Goal: Information Seeking & Learning: Find specific page/section

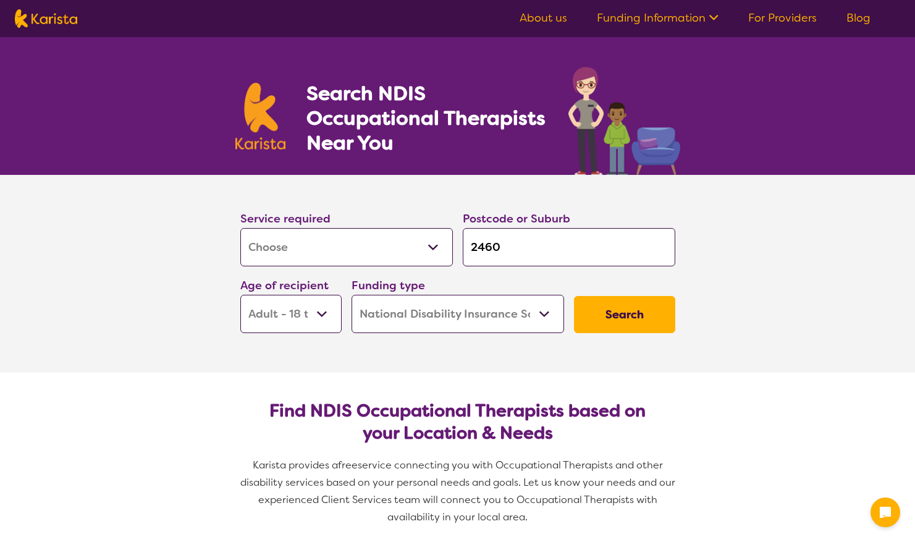
select select "[MEDICAL_DATA]"
select select "AD"
select select "NDIS"
select select "[MEDICAL_DATA]"
select select "AD"
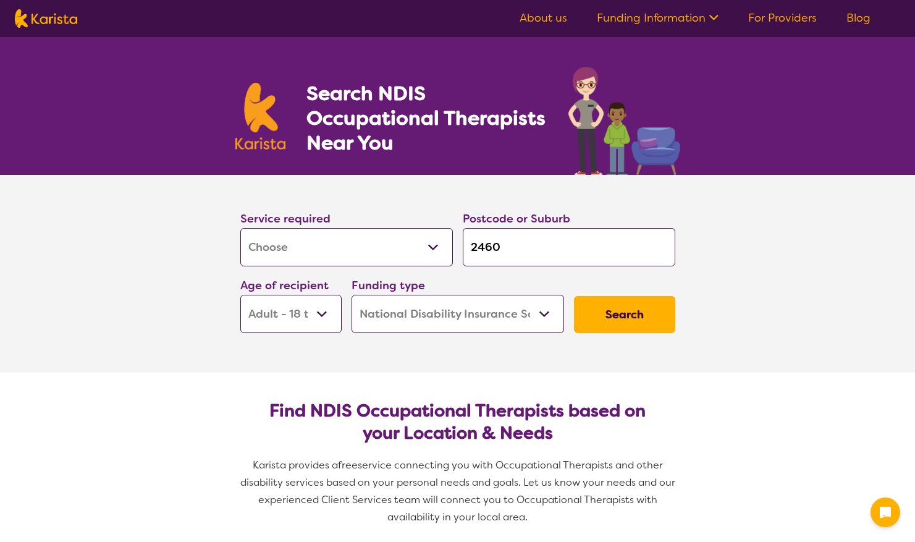
select select "NDIS"
drag, startPoint x: 0, startPoint y: 0, endPoint x: 418, endPoint y: 253, distance: 488.5
click at [418, 253] on select "Allied Health Assistant Assessment ([MEDICAL_DATA] or [MEDICAL_DATA]) Behaviour…" at bounding box center [346, 247] width 213 height 38
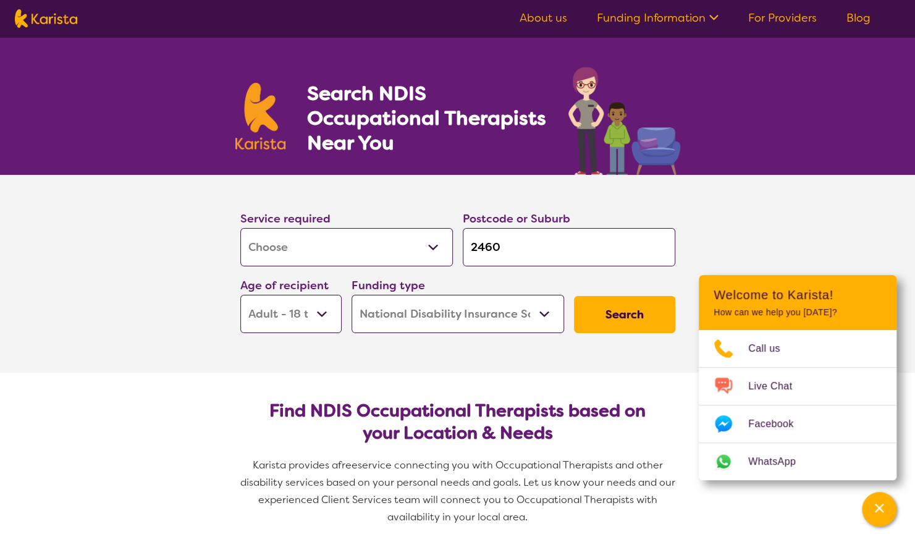
drag, startPoint x: 518, startPoint y: 248, endPoint x: 458, endPoint y: 242, distance: 60.3
click at [458, 242] on div "Postcode or Suburb 2460" at bounding box center [569, 238] width 222 height 67
type input "3"
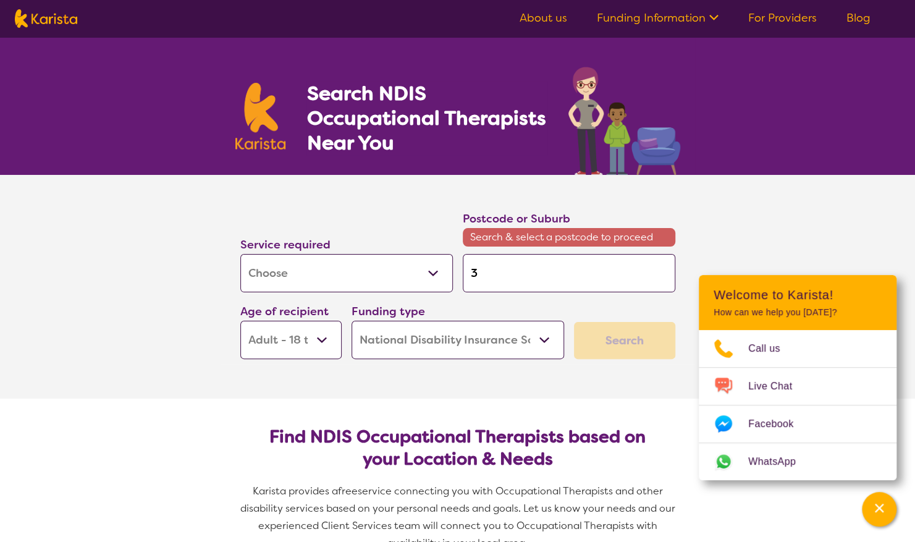
type input "39"
type input "397"
type input "3977"
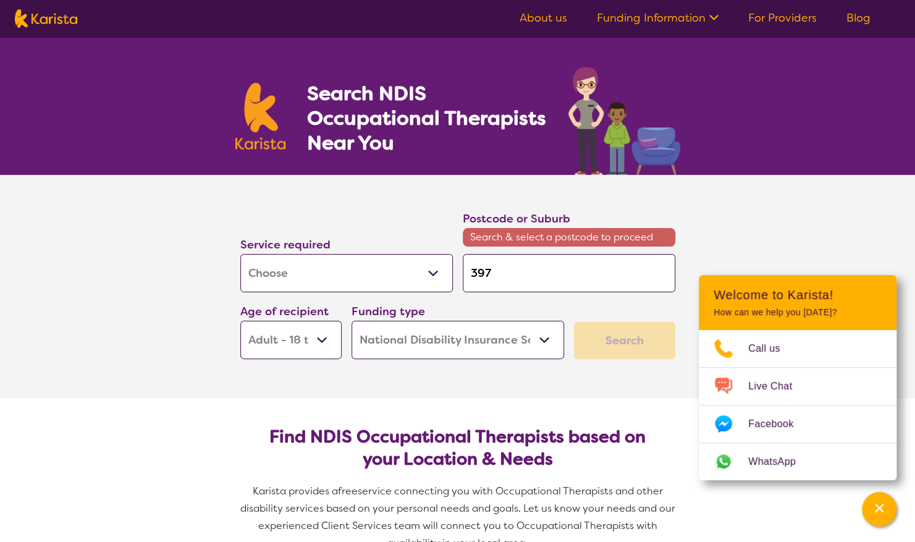
type input "3977"
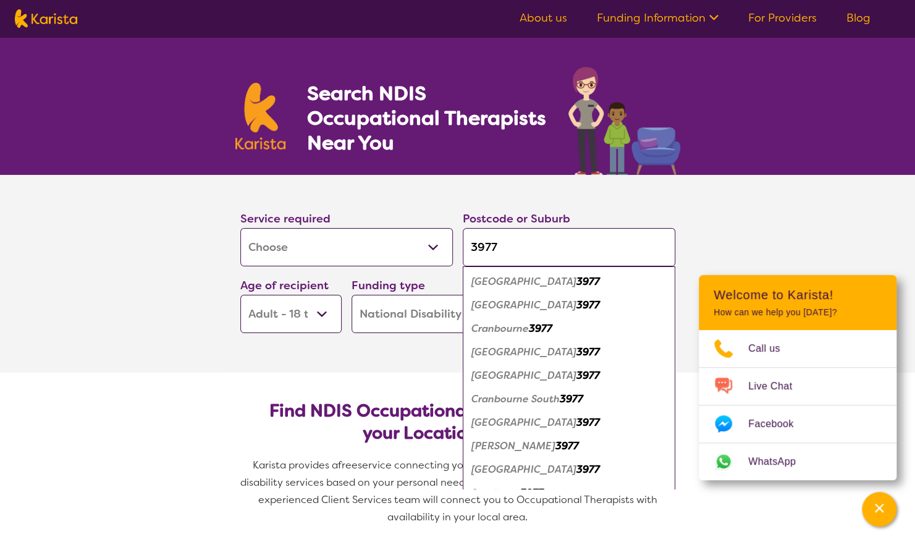
type input "3977"
click at [528, 468] on em "[GEOGRAPHIC_DATA]" at bounding box center [523, 469] width 105 height 13
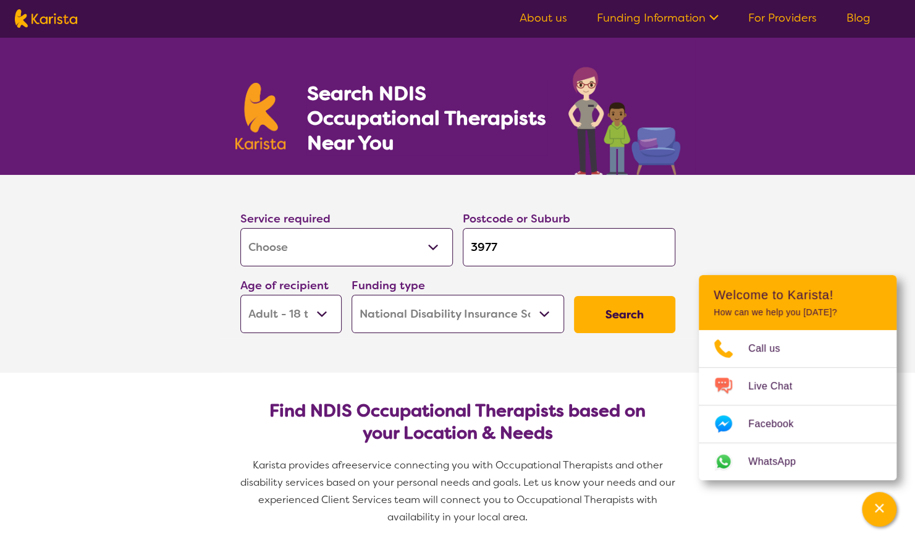
click at [325, 308] on select "Early Childhood - 0 to 9 Child - 10 to 11 Adolescent - 12 to 17 Adult - 18 to 6…" at bounding box center [290, 314] width 101 height 38
click at [640, 315] on button "Search" at bounding box center [624, 314] width 101 height 37
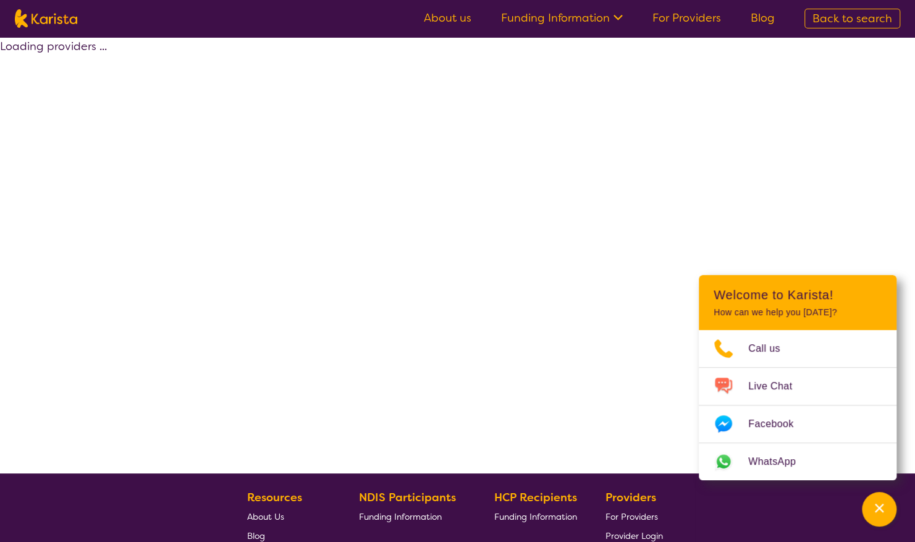
select select "by_score"
